Goal: Task Accomplishment & Management: Use online tool/utility

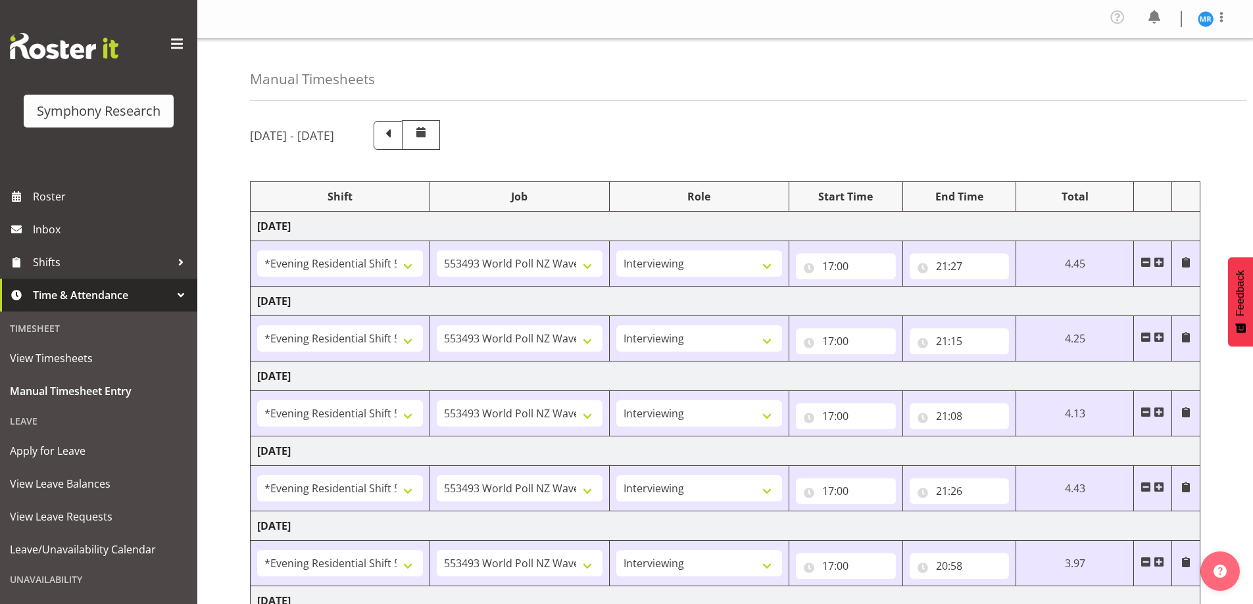
select select "48116"
select select "10527"
select select "47"
select select "48116"
select select "10527"
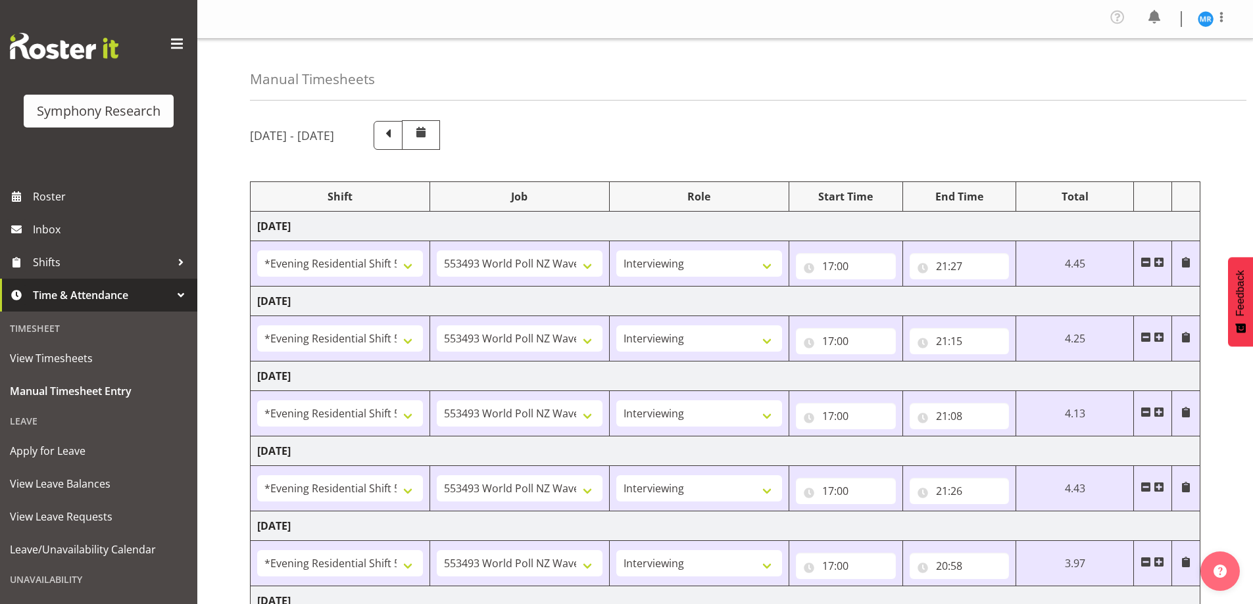
select select "47"
select select "48116"
select select "10527"
select select "47"
select select "48116"
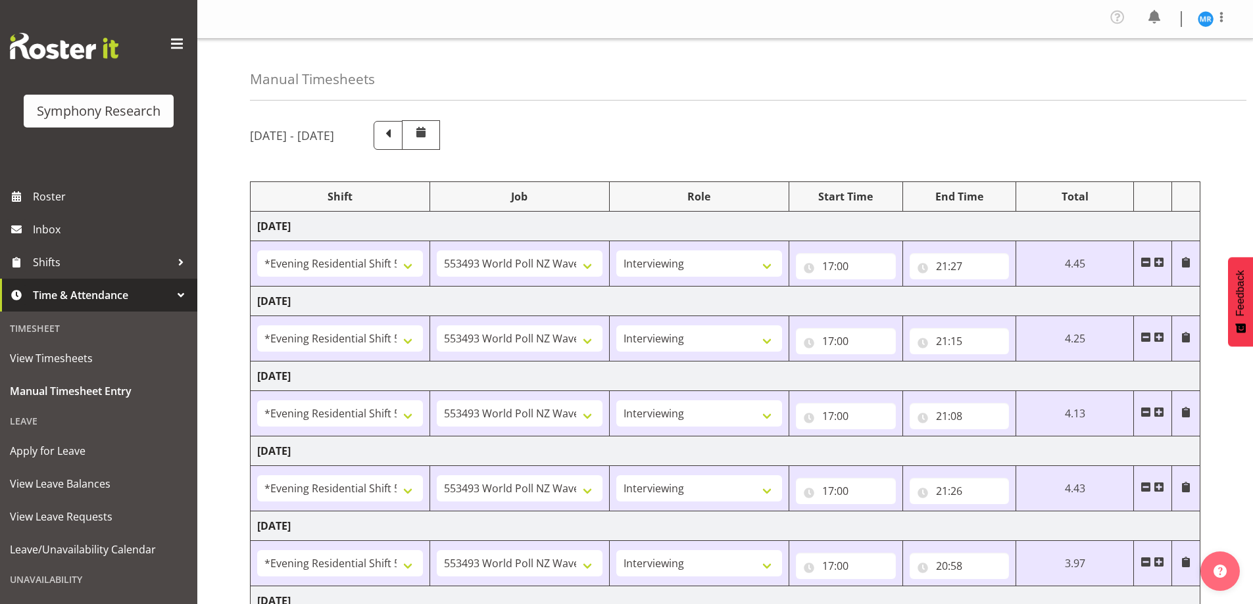
select select "10527"
select select "47"
select select "48116"
select select "10527"
select select "47"
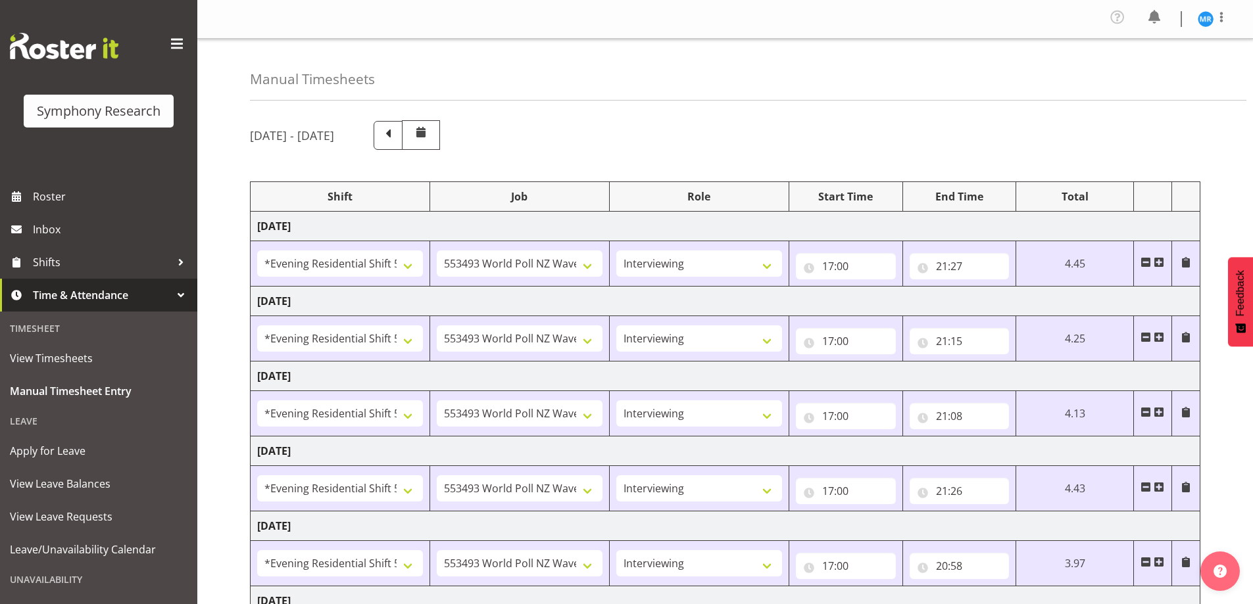
select select "10587"
select select "47"
select select "10527"
select select "47"
select select "19"
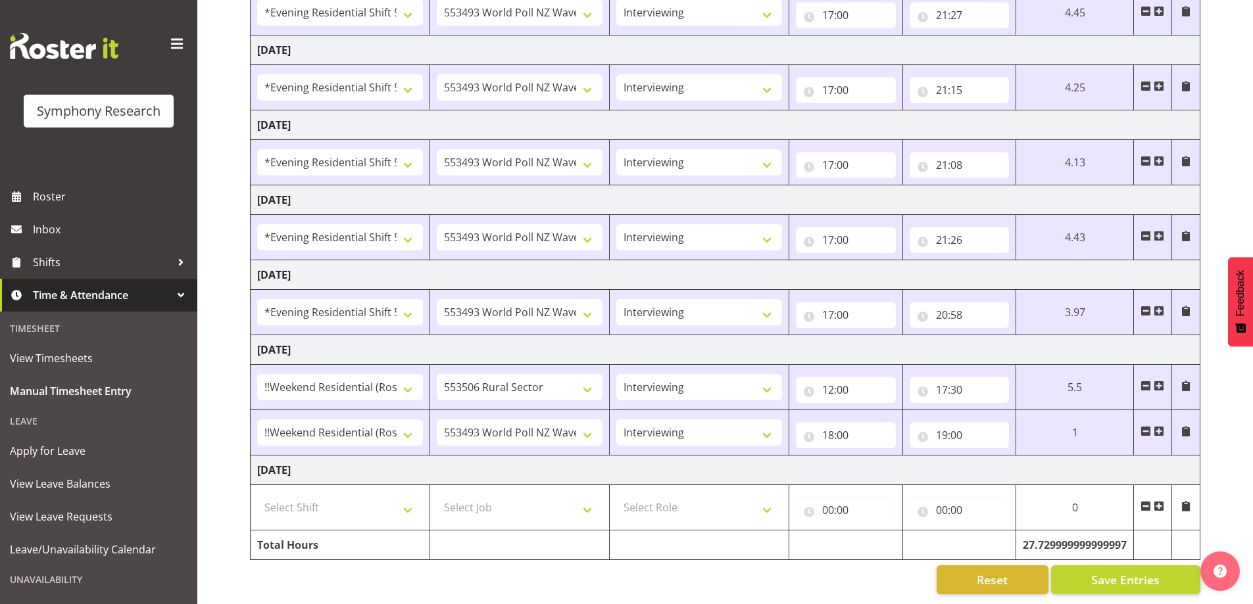
scroll to position [261, 0]
click at [965, 426] on input "19:00" at bounding box center [959, 435] width 100 height 26
click at [1039, 462] on select "00 01 02 03 04 05 06 07 08 09 10 11 12 13 14 15 16 17 18 19 20 21 22 23 24 25 2…" at bounding box center [1034, 469] width 30 height 26
select select "16"
click at [1019, 456] on select "00 01 02 03 04 05 06 07 08 09 10 11 12 13 14 15 16 17 18 19 20 21 22 23 24 25 2…" at bounding box center [1034, 469] width 30 height 26
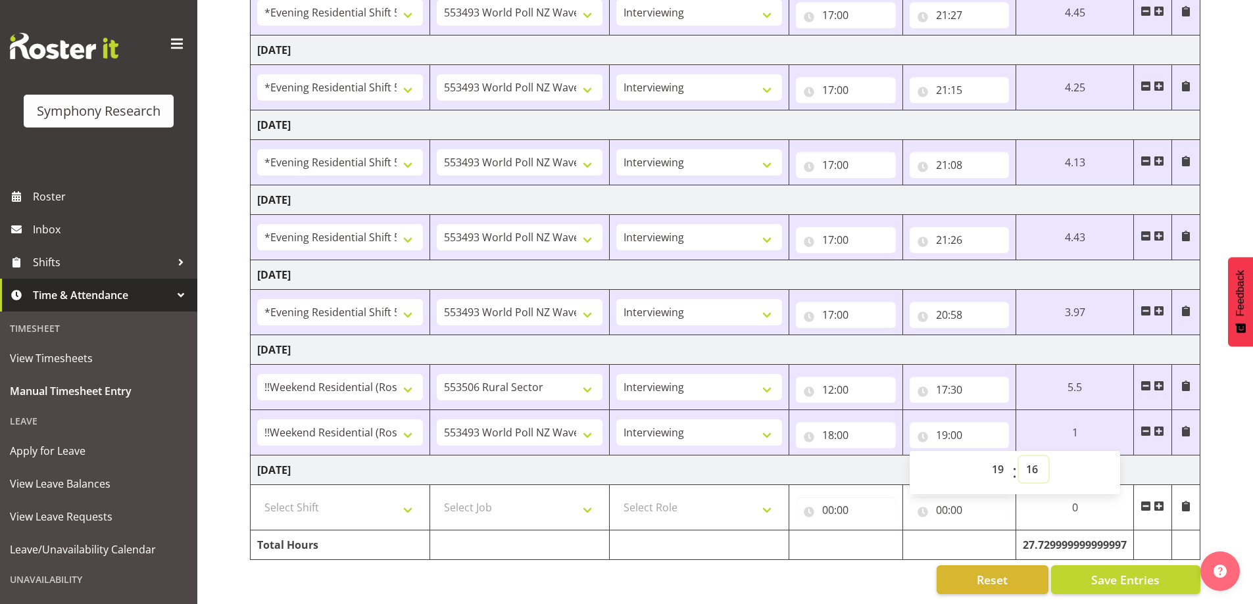
type input "19:16"
click at [1109, 571] on span "Save Entries" at bounding box center [1125, 579] width 68 height 17
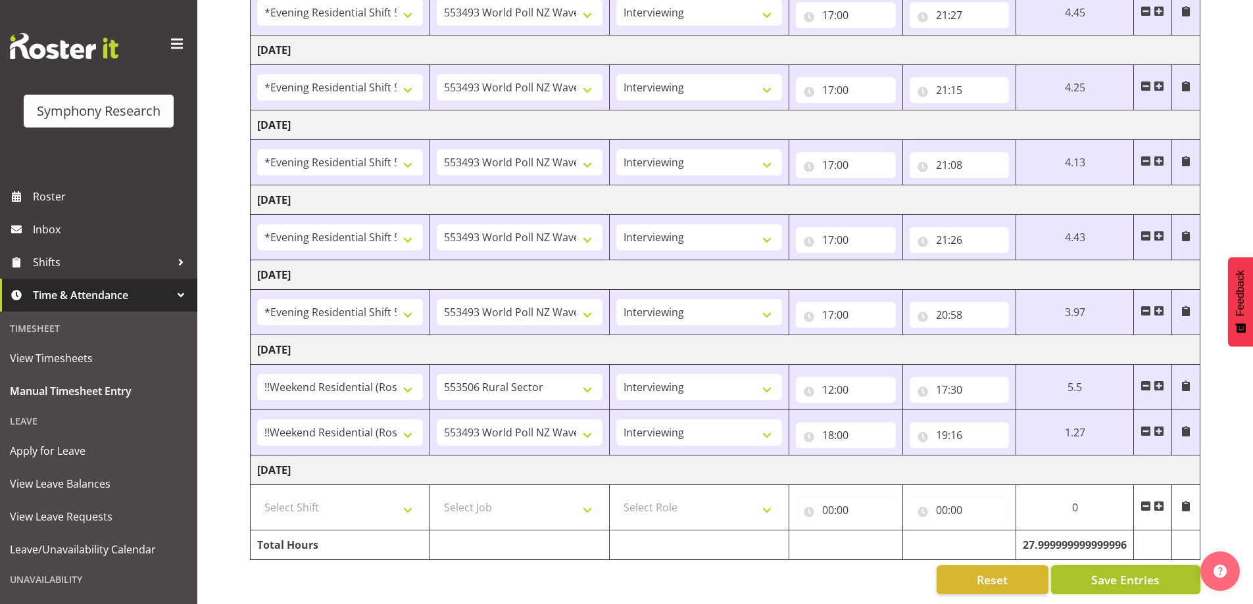
click at [1070, 573] on button "Save Entries" at bounding box center [1125, 580] width 149 height 29
click at [1246, 94] on div "[DATE] - [DATE] Shift Job Role Start Time End Time Total [DATE] !!Weekend Resid…" at bounding box center [751, 231] width 1003 height 745
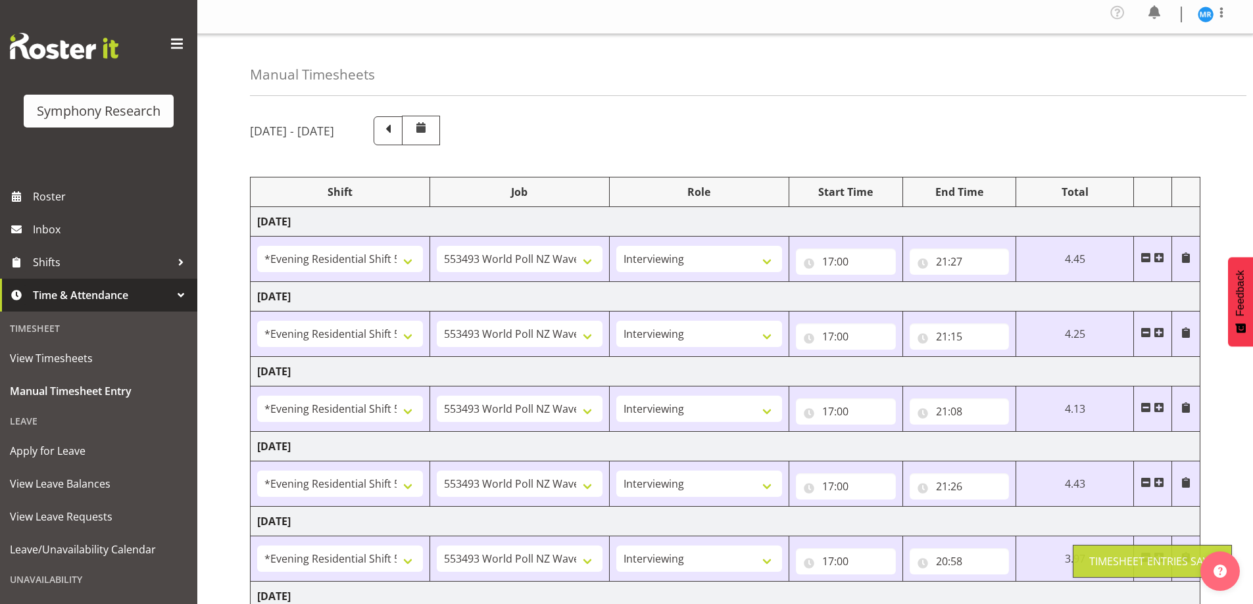
scroll to position [0, 0]
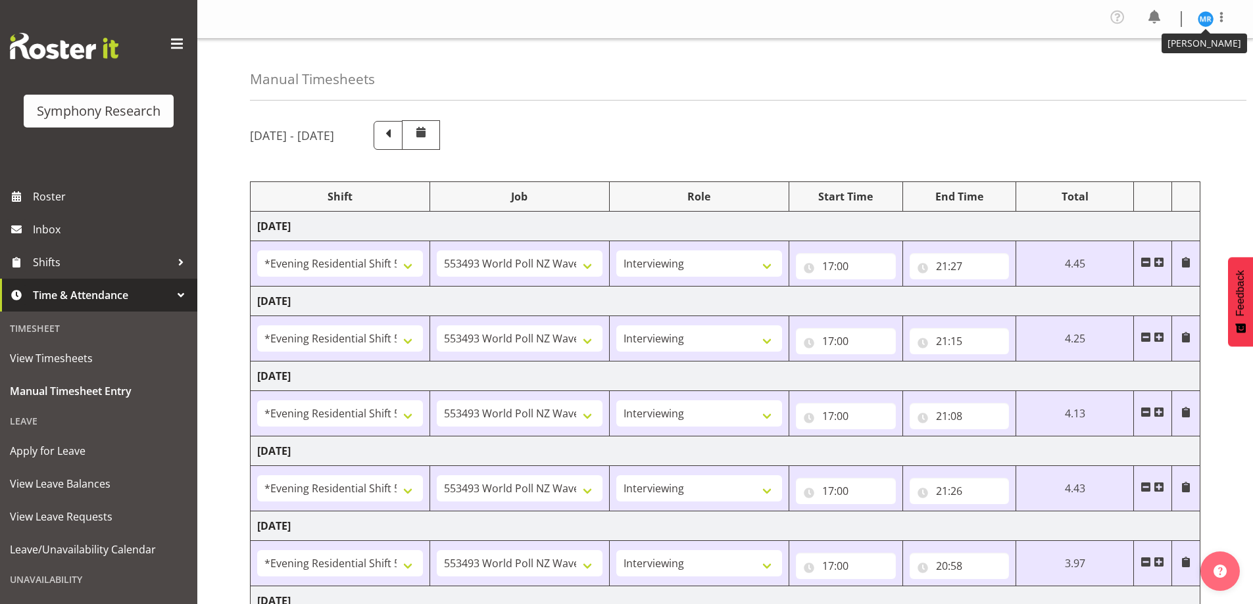
click at [1208, 20] on img at bounding box center [1205, 19] width 16 height 16
click at [1169, 75] on link "Log Out" at bounding box center [1166, 72] width 126 height 24
